Goal: Use online tool/utility

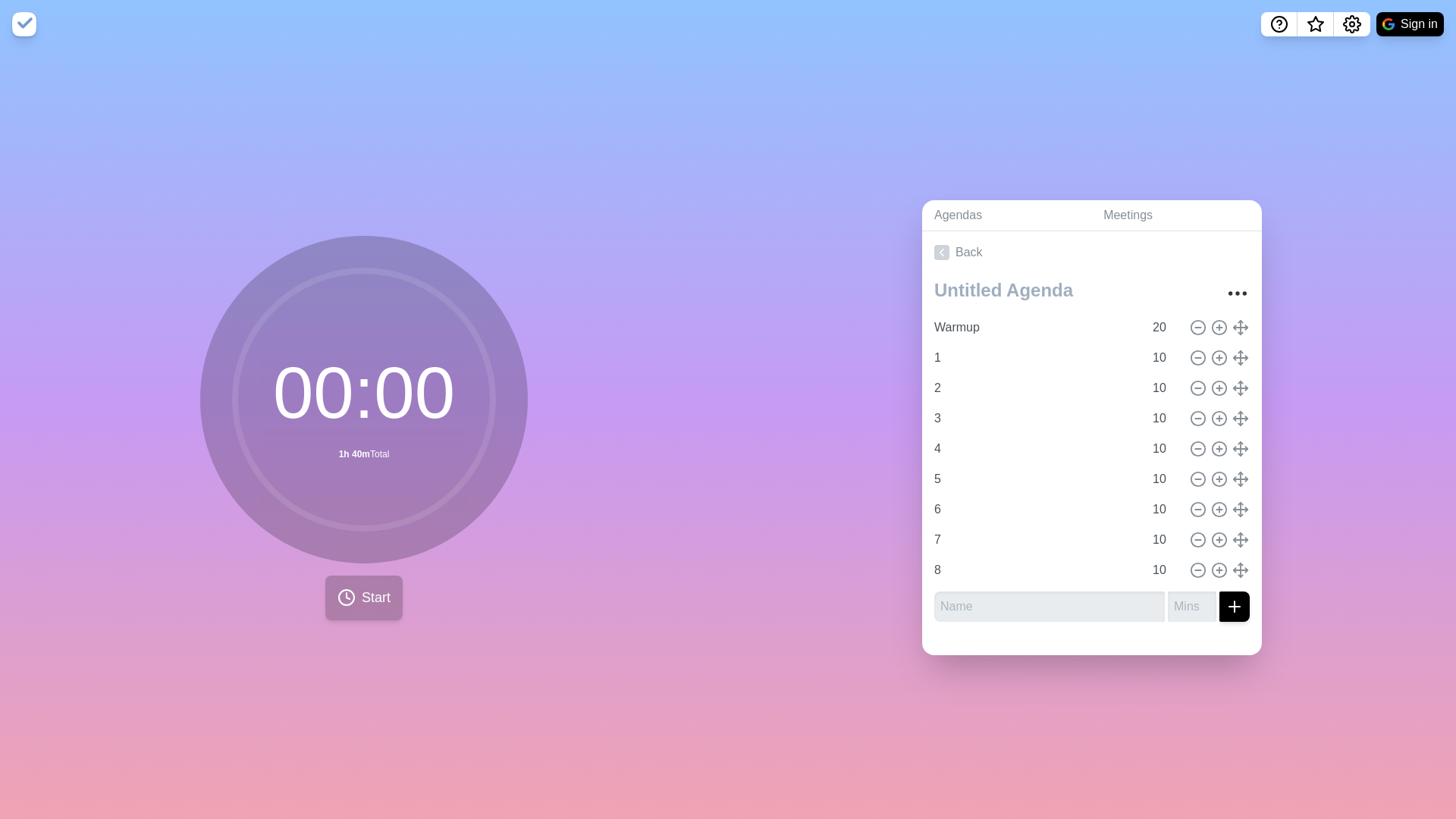
click at [372, 571] on span "Start" at bounding box center [376, 598] width 29 height 21
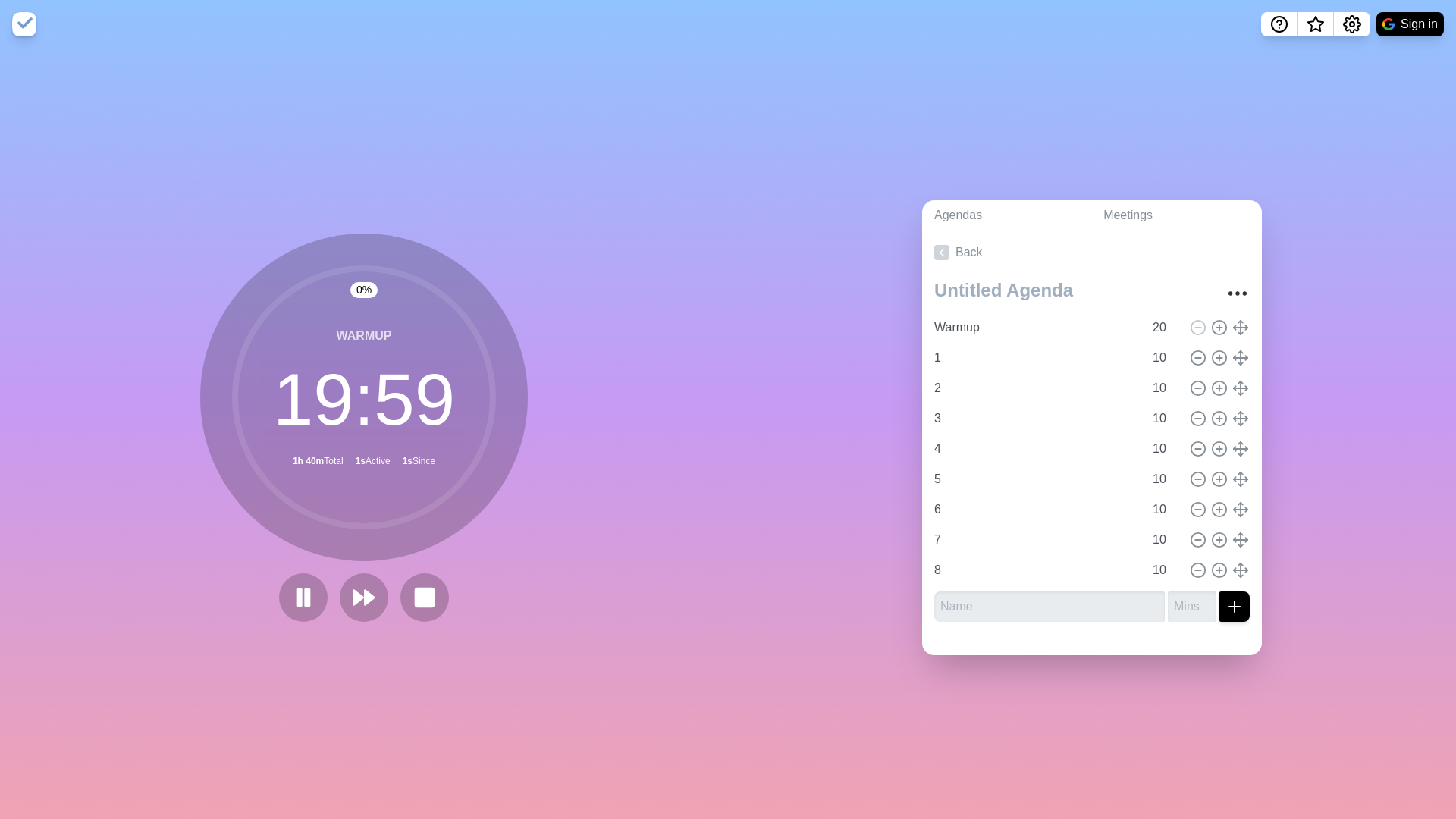
click at [372, 571] on icon at bounding box center [364, 598] width 25 height 25
